Goal: Information Seeking & Learning: Learn about a topic

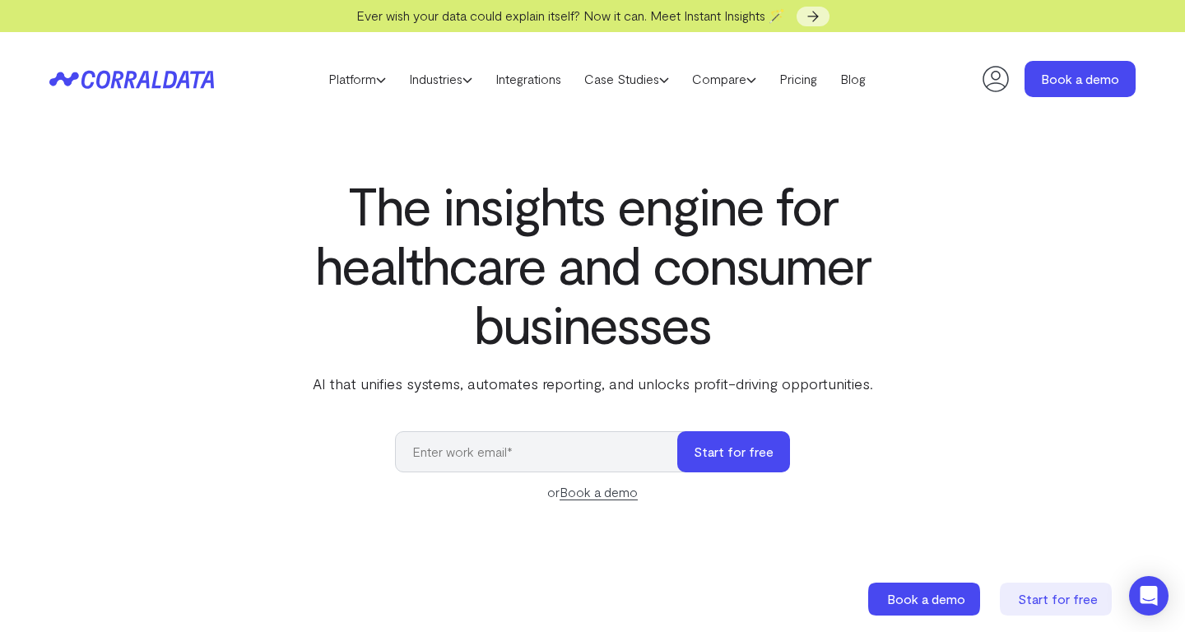
click at [803, 82] on link "Pricing" at bounding box center [798, 79] width 61 height 25
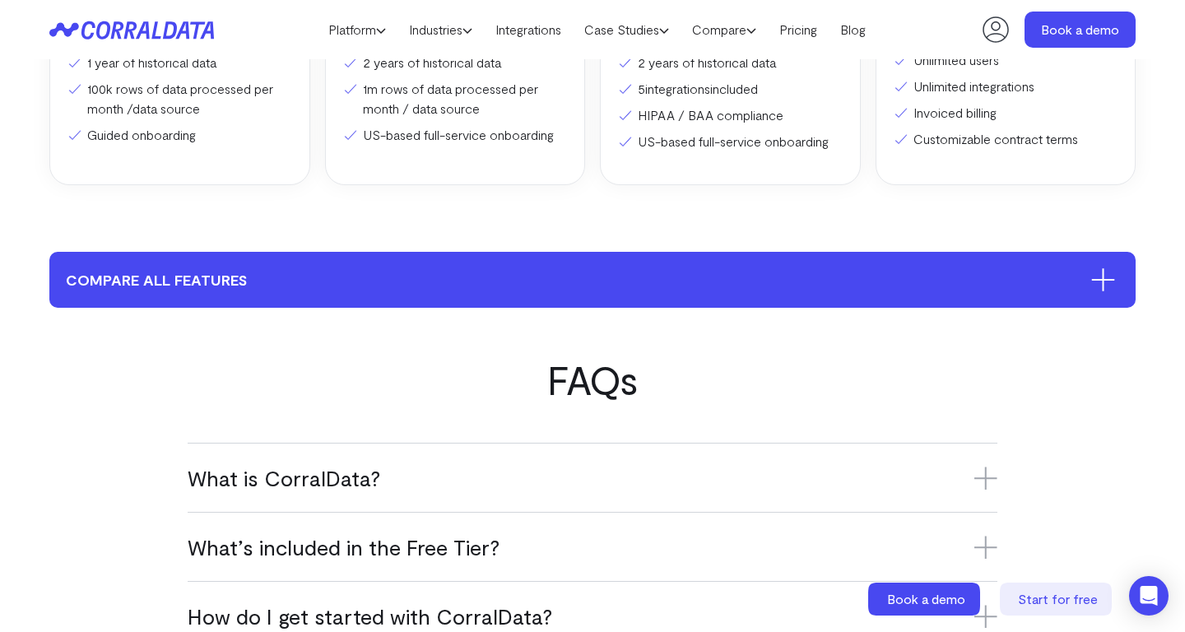
click at [580, 294] on button "compare all features" at bounding box center [592, 280] width 1087 height 56
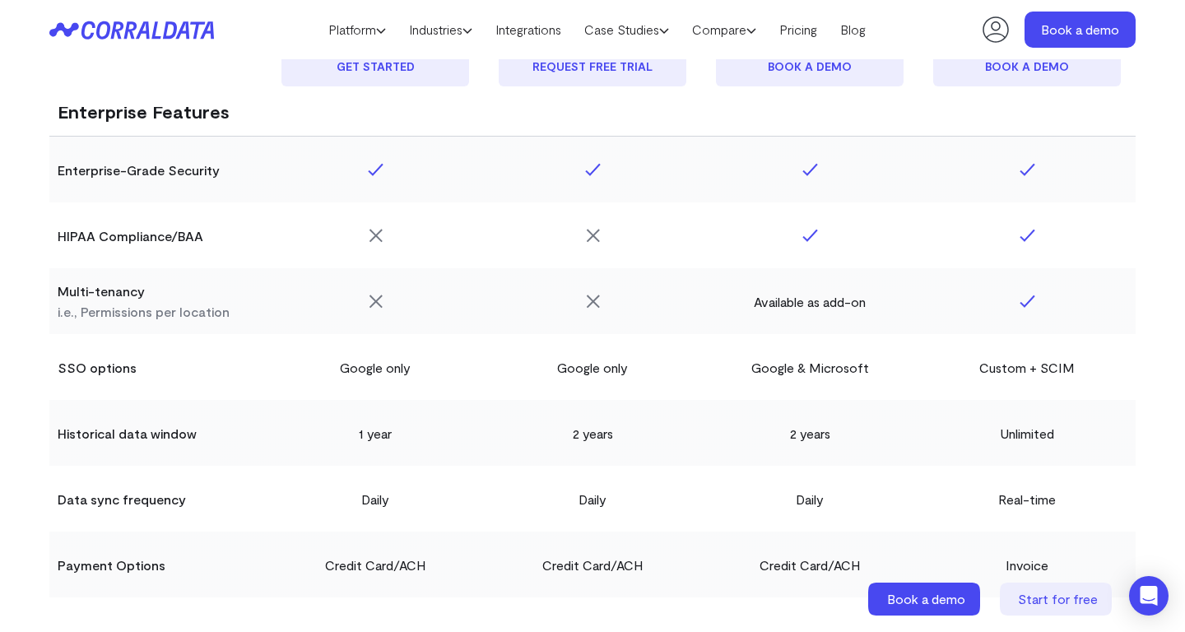
scroll to position [2849, 0]
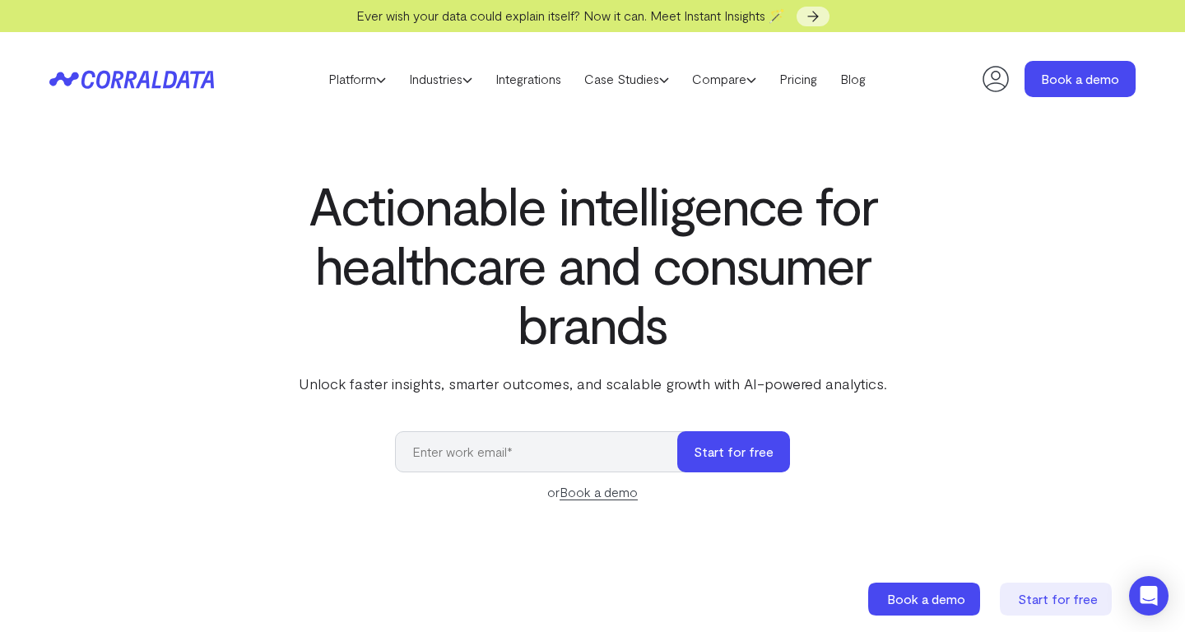
select select "2"
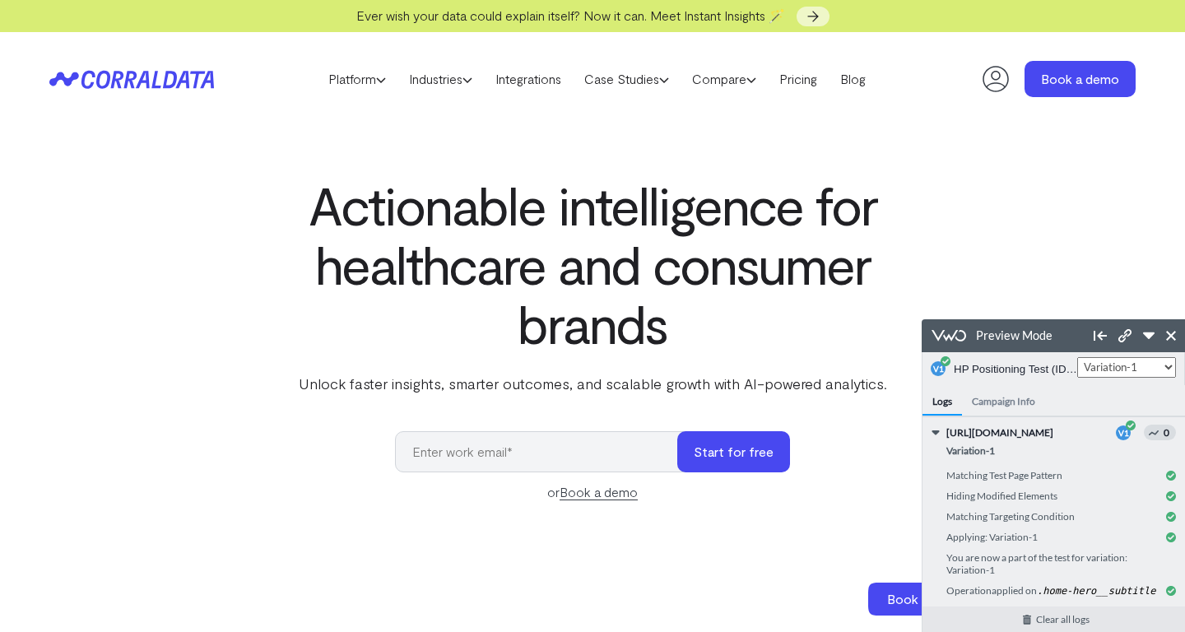
click at [641, 235] on h1 "Actionable intelligence for healthcare and consumer brands" at bounding box center [593, 264] width 672 height 178
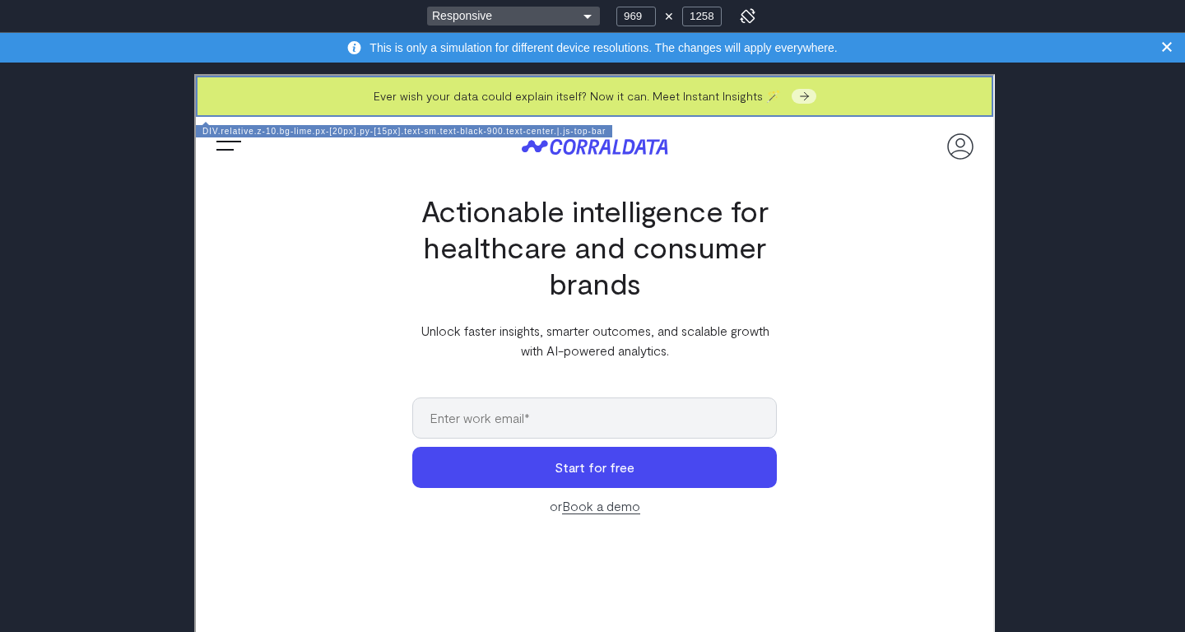
click at [552, 16] on div "Responsive" at bounding box center [513, 17] width 173 height 20
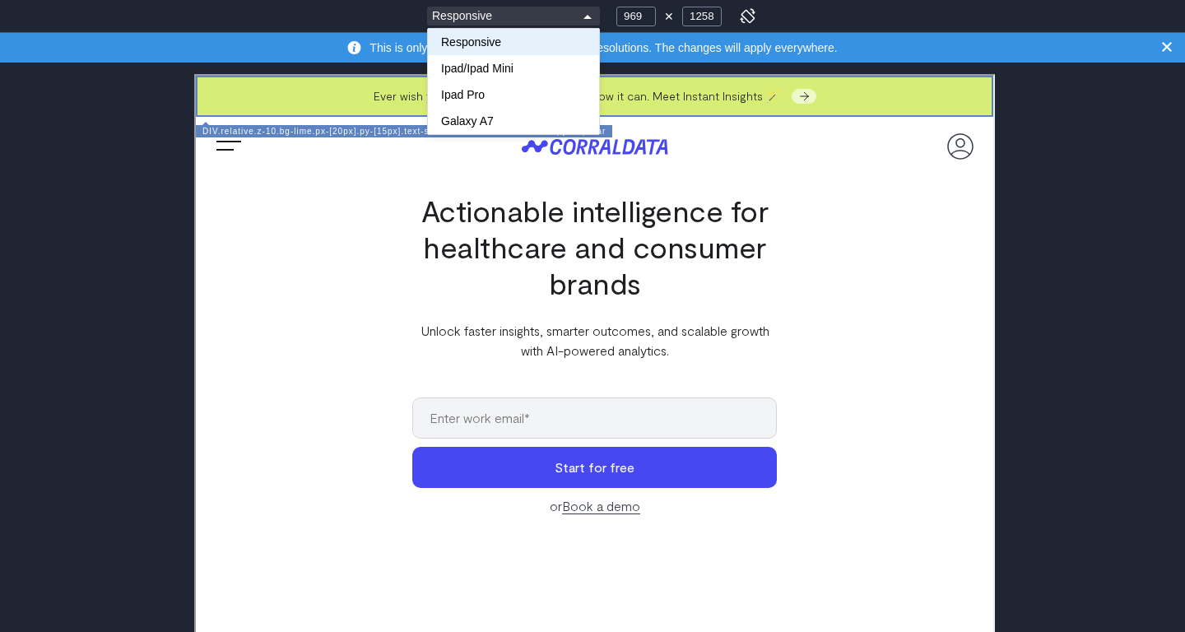
click at [552, 44] on div "Responsive" at bounding box center [513, 42] width 171 height 26
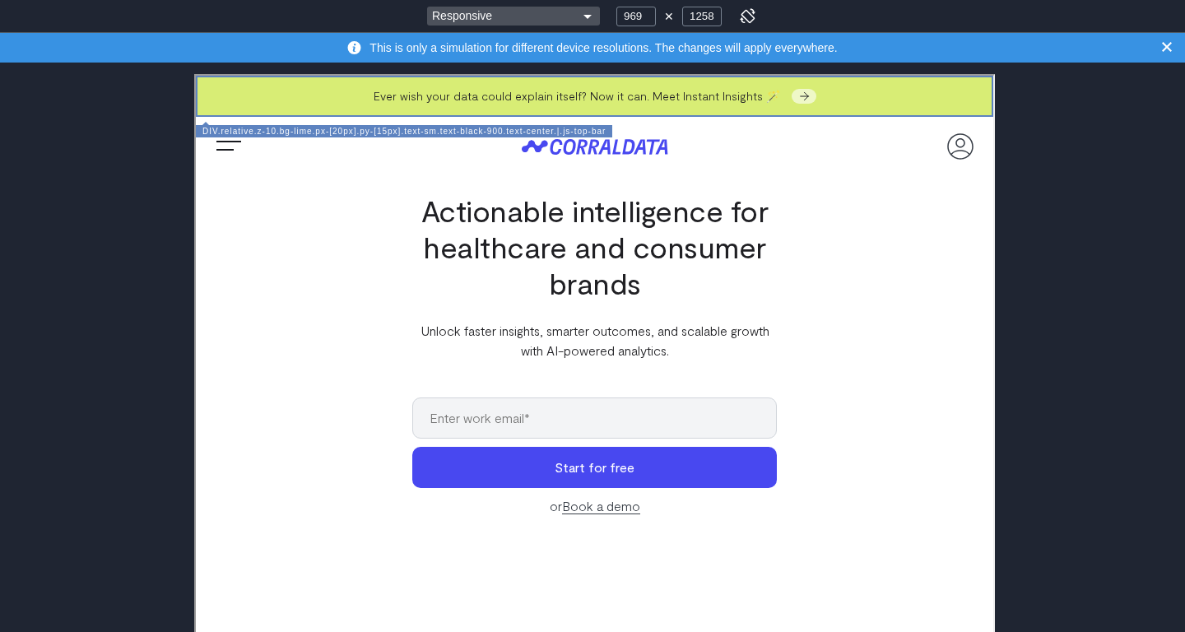
click at [542, 16] on div "Responsive" at bounding box center [513, 17] width 173 height 20
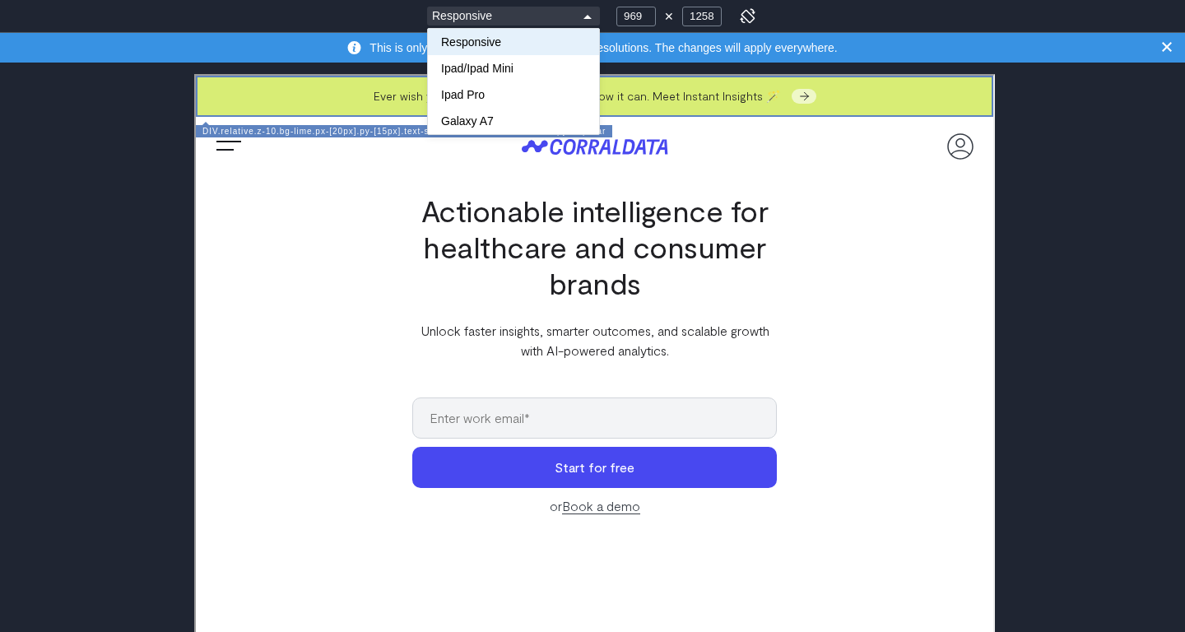
click at [496, 37] on div "Responsive" at bounding box center [513, 42] width 171 height 26
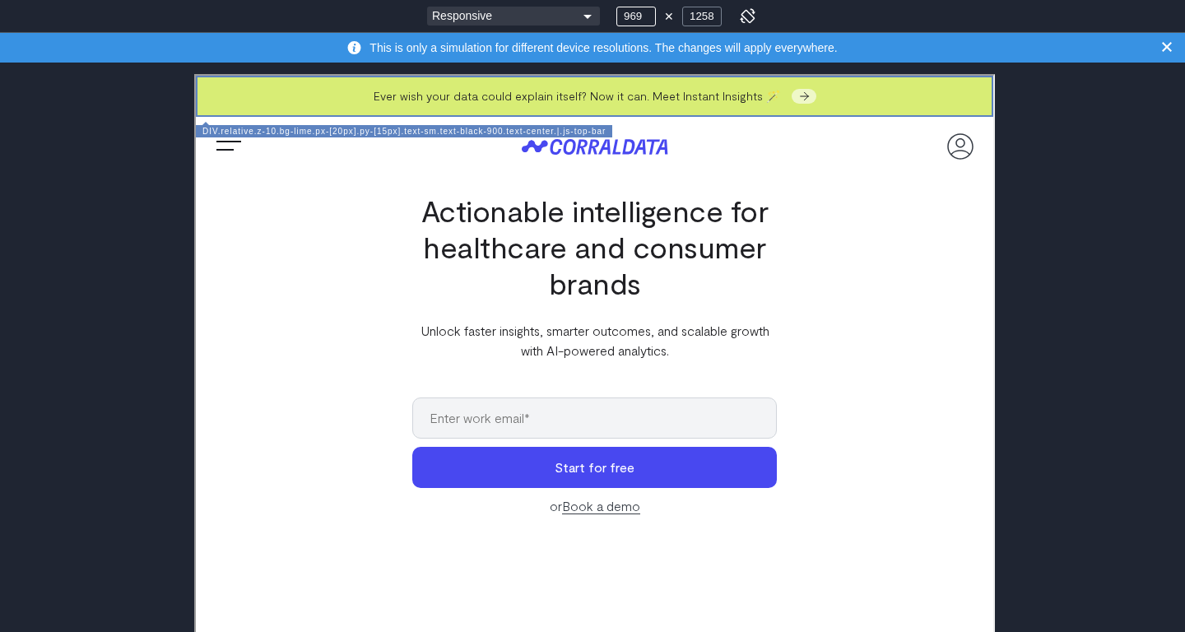
click at [635, 12] on input "969" at bounding box center [637, 17] width 40 height 20
click at [636, 20] on input "969" at bounding box center [637, 17] width 40 height 20
click at [636, 19] on input "969" at bounding box center [637, 17] width 40 height 20
type input "1440"
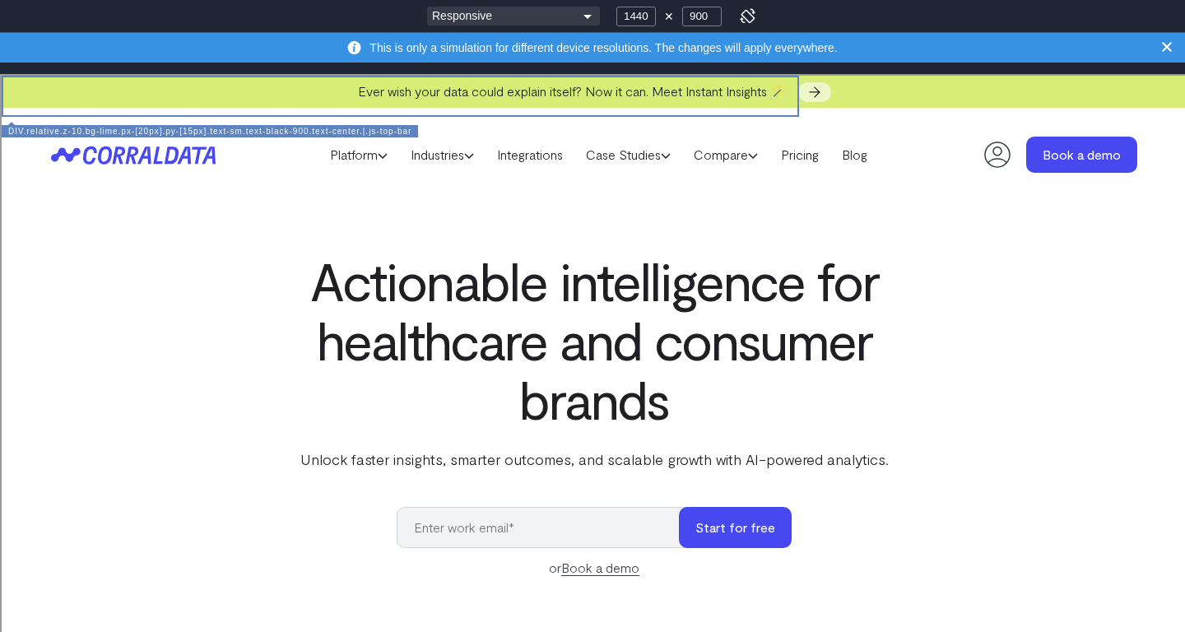
type input "900"
click at [851, 23] on div "Responsive Ipad/Ipad Mini Ipad Pro Galaxy A7 Responsive Responsive Ipad/Ipad Mi…" at bounding box center [592, 16] width 1185 height 33
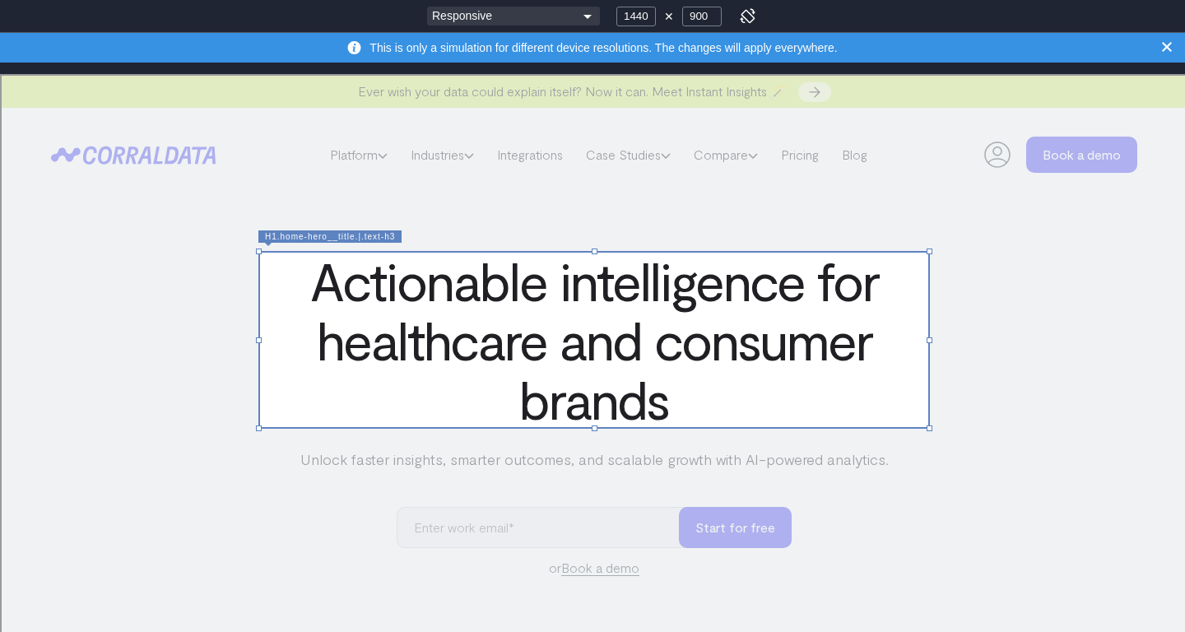
click at [853, 414] on div at bounding box center [593, 338] width 672 height 178
click at [985, 326] on div at bounding box center [1057, 338] width 257 height 178
click at [906, 336] on div at bounding box center [593, 338] width 672 height 178
click at [324, 362] on div at bounding box center [593, 338] width 672 height 178
drag, startPoint x: 929, startPoint y: 414, endPoint x: 959, endPoint y: 335, distance: 84.7
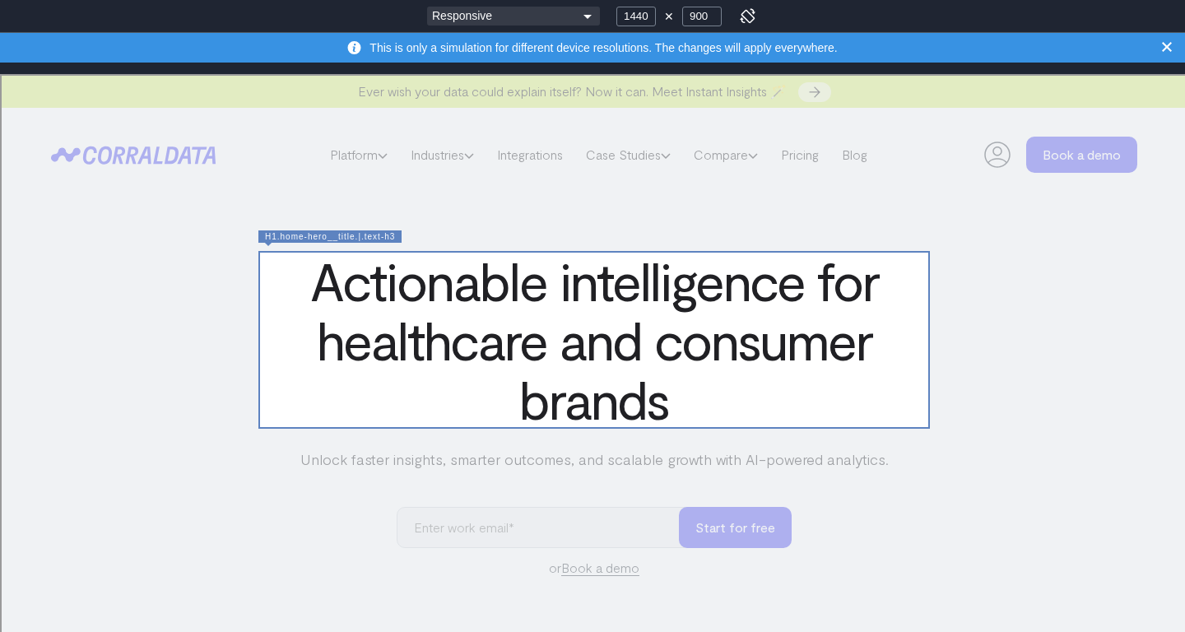
click at [519, 353] on div at bounding box center [593, 338] width 672 height 178
click at [326, 258] on div at bounding box center [593, 338] width 672 height 178
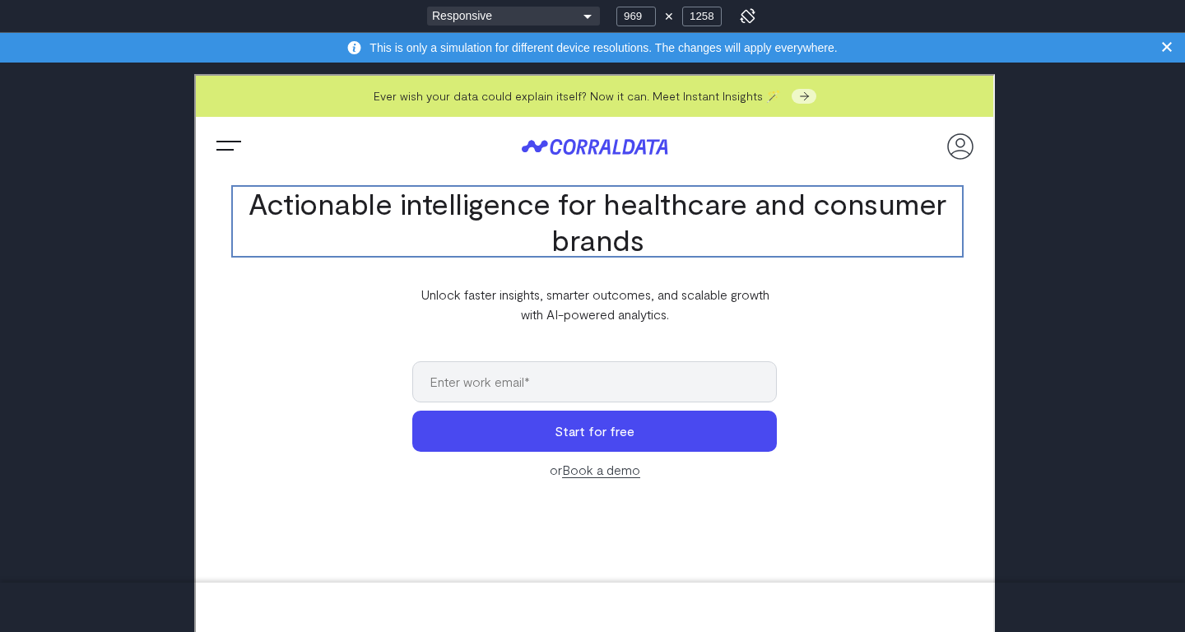
drag, startPoint x: 574, startPoint y: 221, endPoint x: 393, endPoint y: 213, distance: 181.3
click at [393, 213] on div at bounding box center [595, 220] width 733 height 72
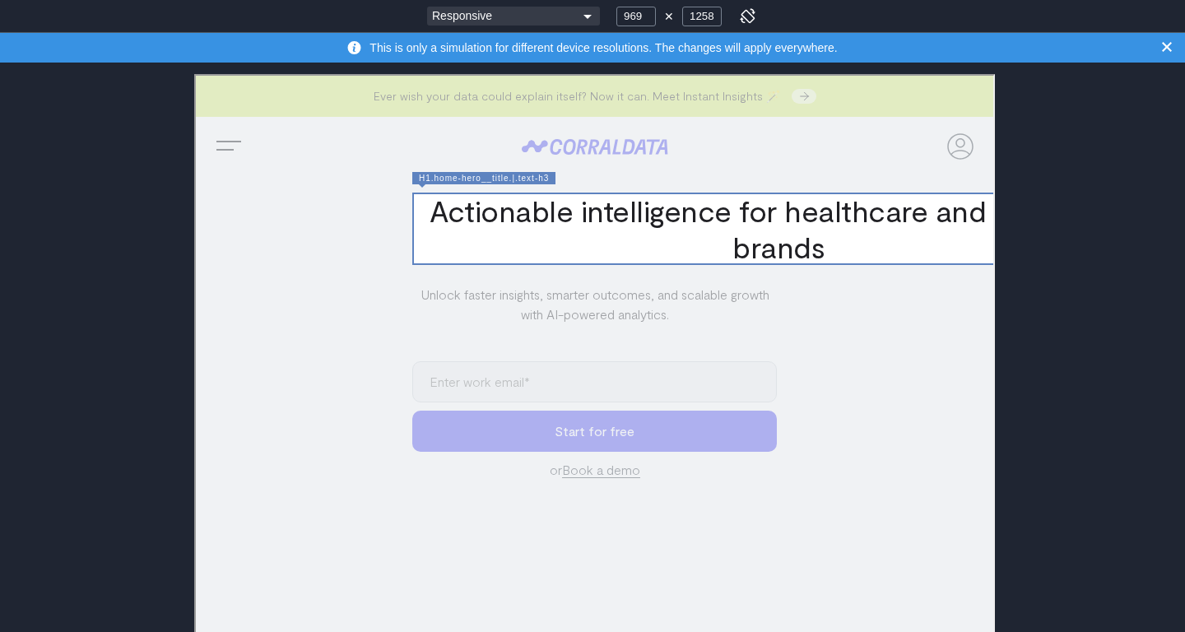
click at [484, 210] on div at bounding box center [776, 227] width 733 height 72
click at [1111, 197] on div "Responsive Ipad/Ipad Mini Ipad Pro Galaxy A7 Responsive Responsive Ipad/Ipad Mi…" at bounding box center [592, 316] width 1185 height 632
click at [1167, 47] on icon "button" at bounding box center [1167, 47] width 10 height 10
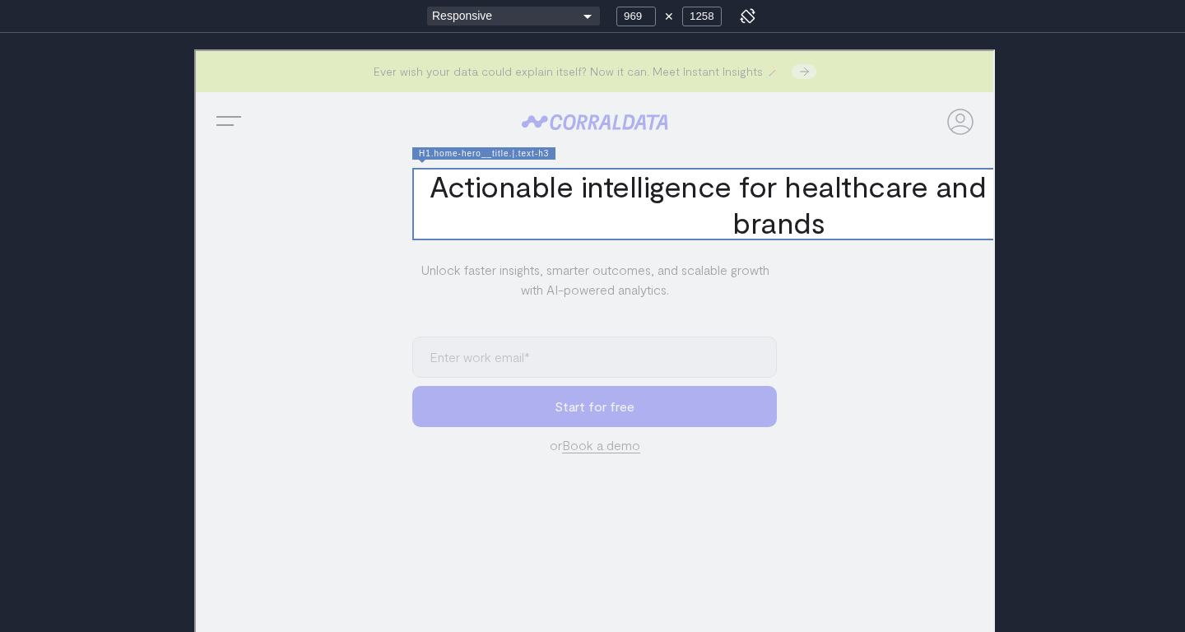
click at [768, 192] on div at bounding box center [776, 202] width 733 height 72
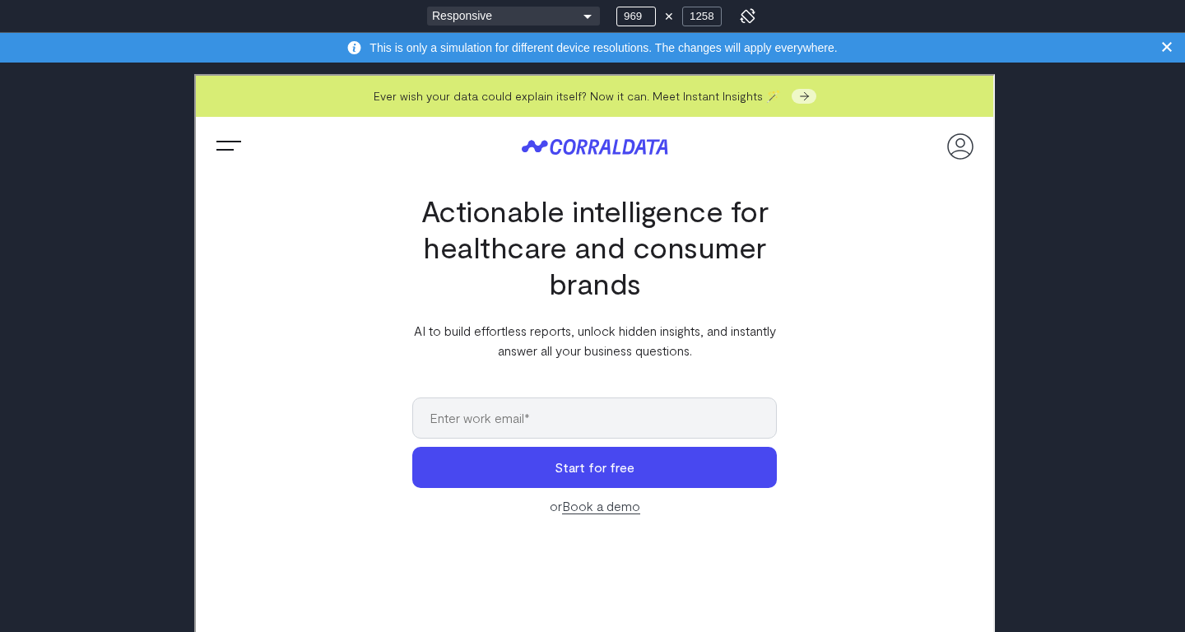
click at [636, 15] on input "969" at bounding box center [637, 17] width 40 height 20
type input "1400"
click at [816, 23] on div "Responsive Ipad/Ipad Mini Ipad Pro Galaxy A7 Responsive Responsive Ipad/Ipad Mi…" at bounding box center [592, 16] width 1185 height 33
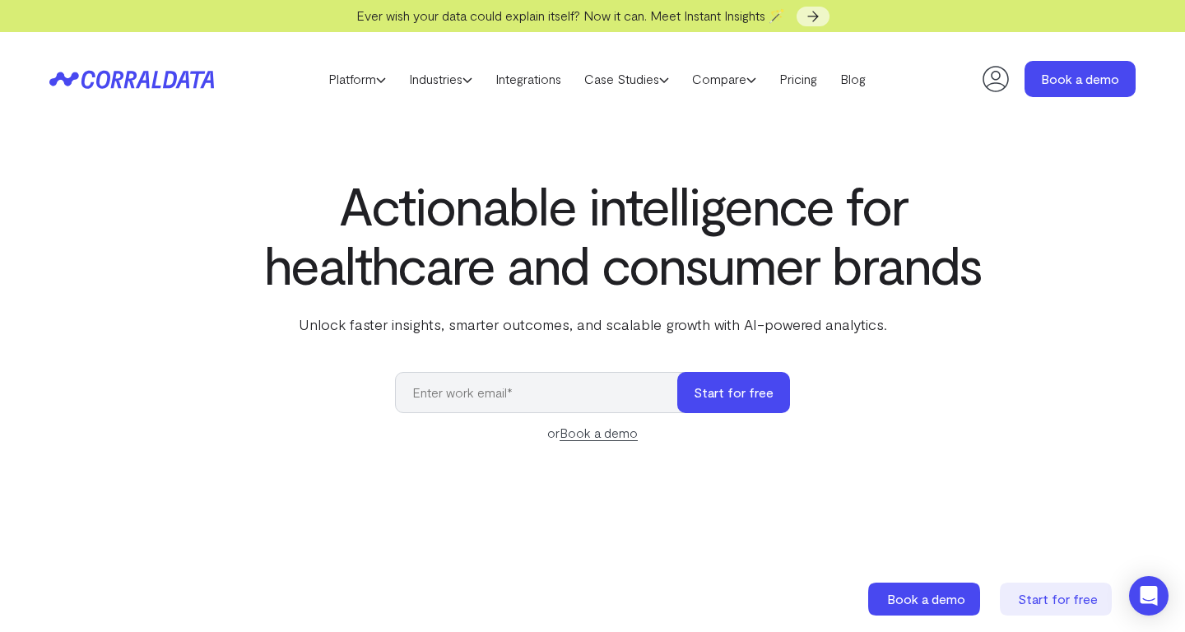
select select "2"
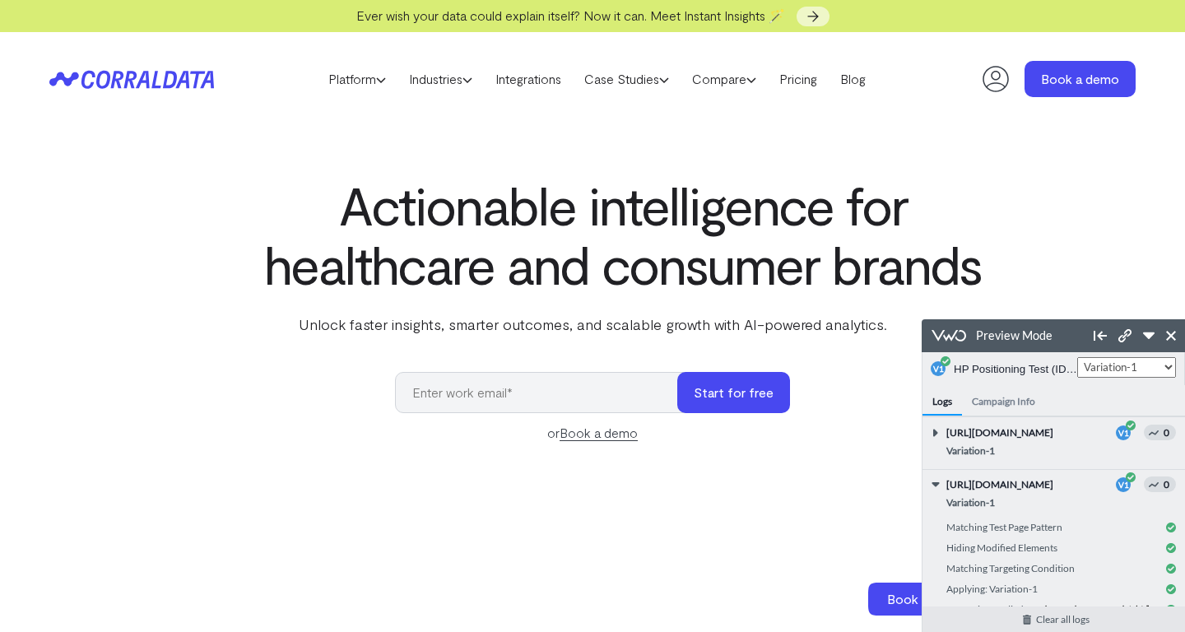
scroll to position [47, 0]
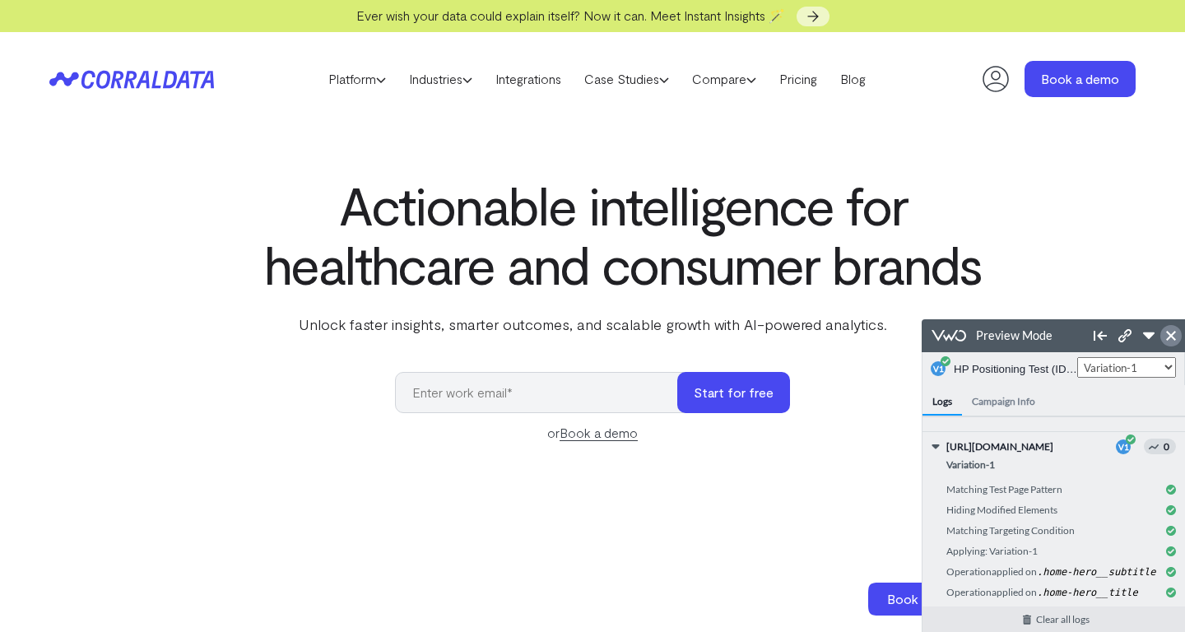
click at [1166, 338] on icon at bounding box center [1171, 336] width 10 height 10
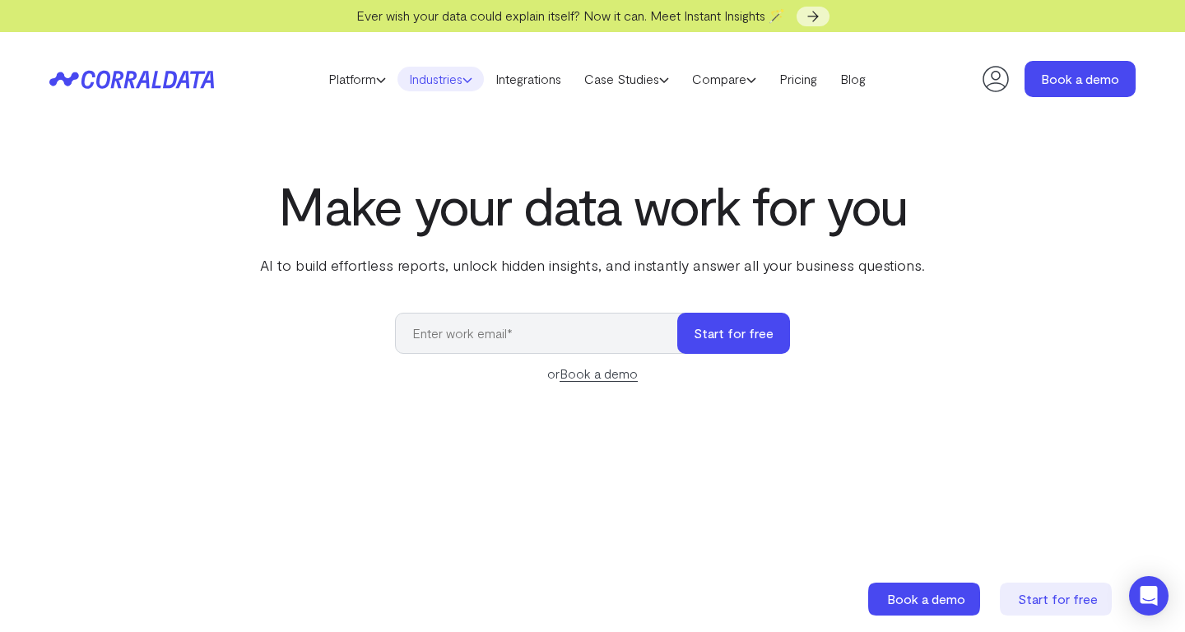
click at [466, 86] on link "Industries" at bounding box center [441, 79] width 86 height 25
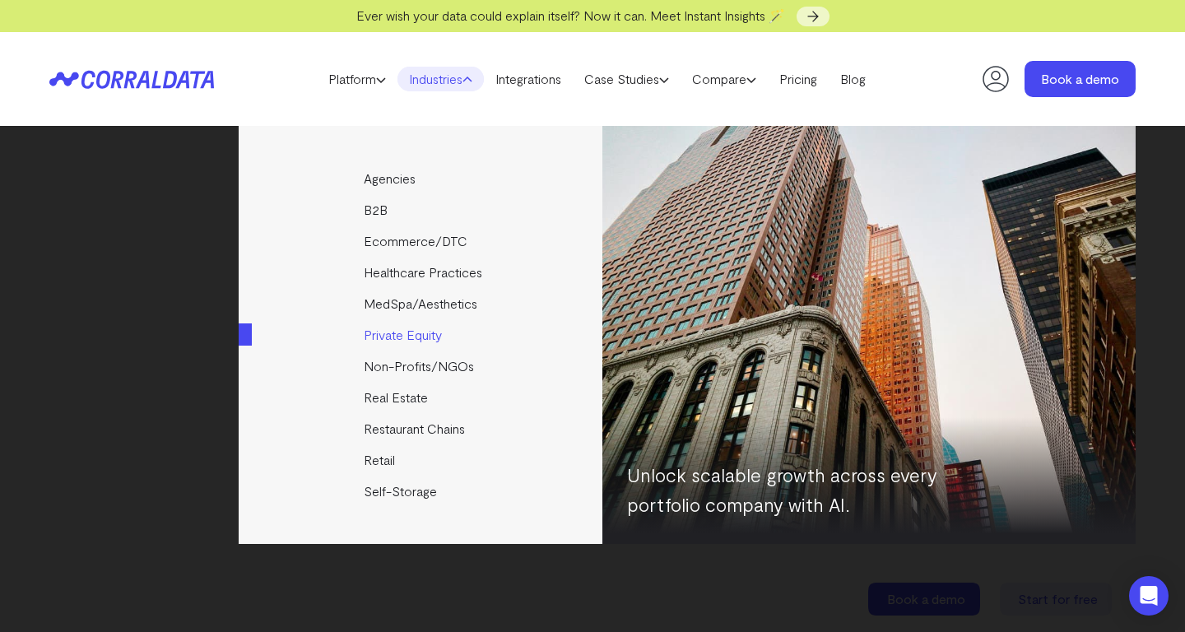
click at [409, 338] on link "Private Equity" at bounding box center [422, 334] width 366 height 31
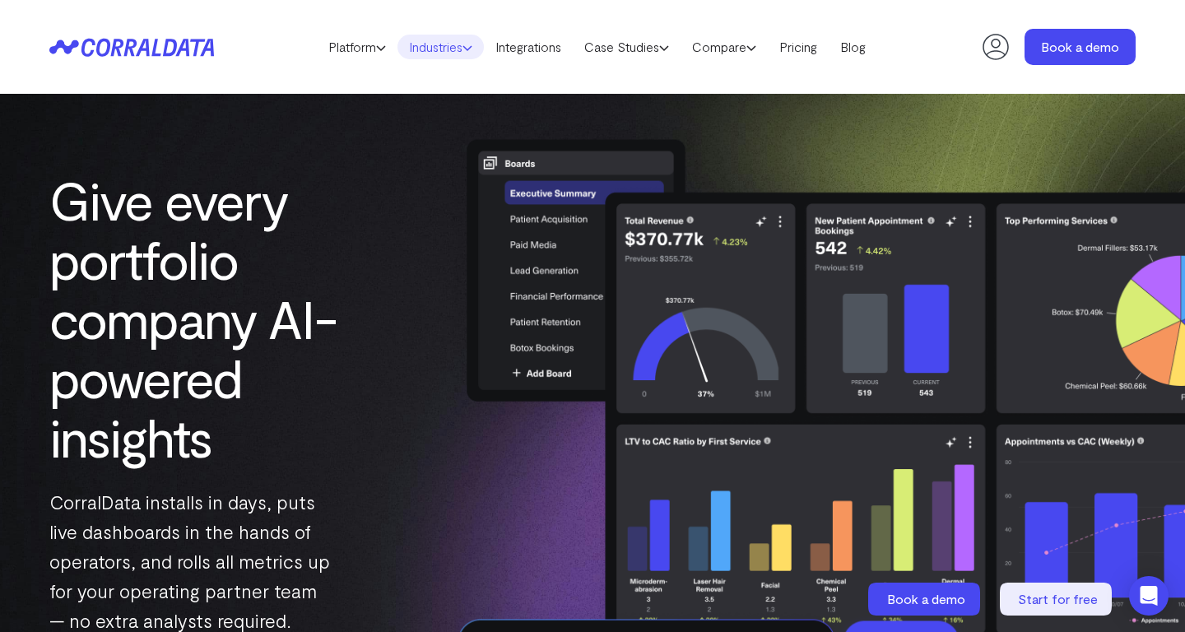
click at [452, 48] on link "Industries" at bounding box center [441, 47] width 86 height 25
click at [438, 49] on link "Industries" at bounding box center [441, 47] width 86 height 25
click at [439, 39] on link "Industries" at bounding box center [441, 47] width 86 height 25
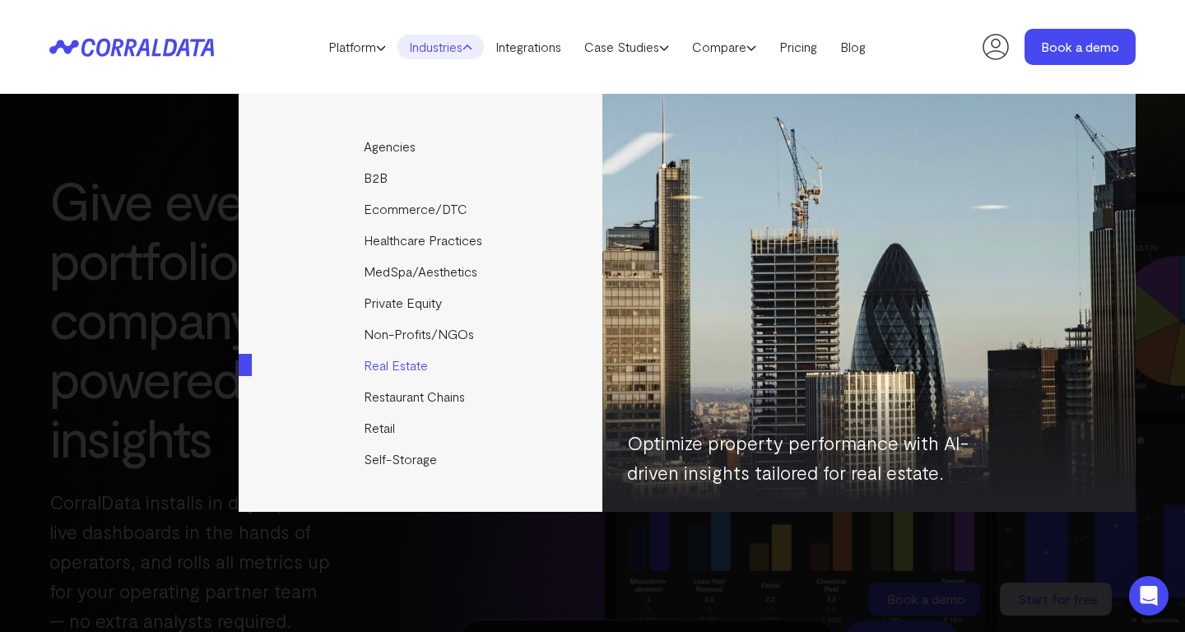
click at [405, 368] on link "Real Estate" at bounding box center [422, 365] width 366 height 31
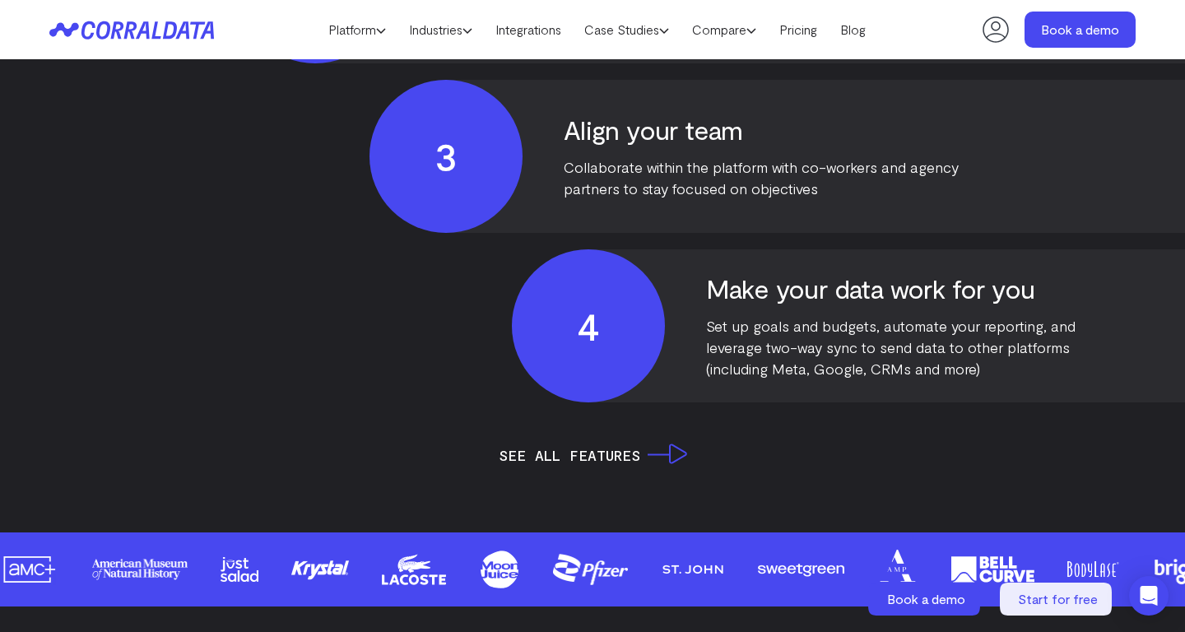
scroll to position [3734, 0]
